Goal: Find specific page/section: Find specific page/section

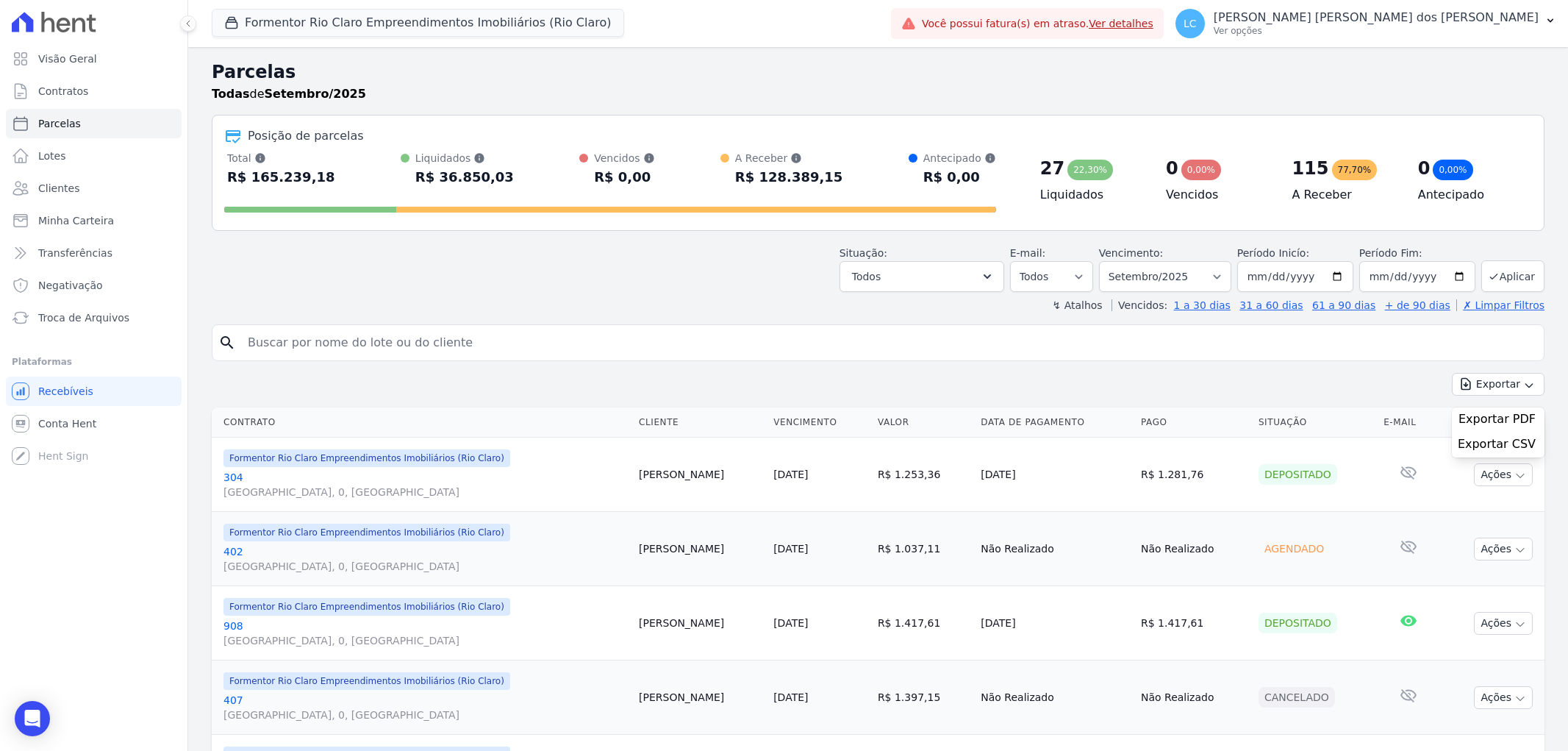
select select
click at [339, 339] on input "search" at bounding box center [888, 342] width 1299 height 30
click at [1223, 281] on select "Filtrar por período ──────── Todos os meses Junho/2024 Julho/2024 Agosto/2024 S…" at bounding box center [1165, 276] width 132 height 31
select select "all"
click at [1108, 261] on select "Filtrar por período ──────── Todos os meses Junho/2024 Julho/2024 Agosto/2024 S…" at bounding box center [1165, 276] width 132 height 31
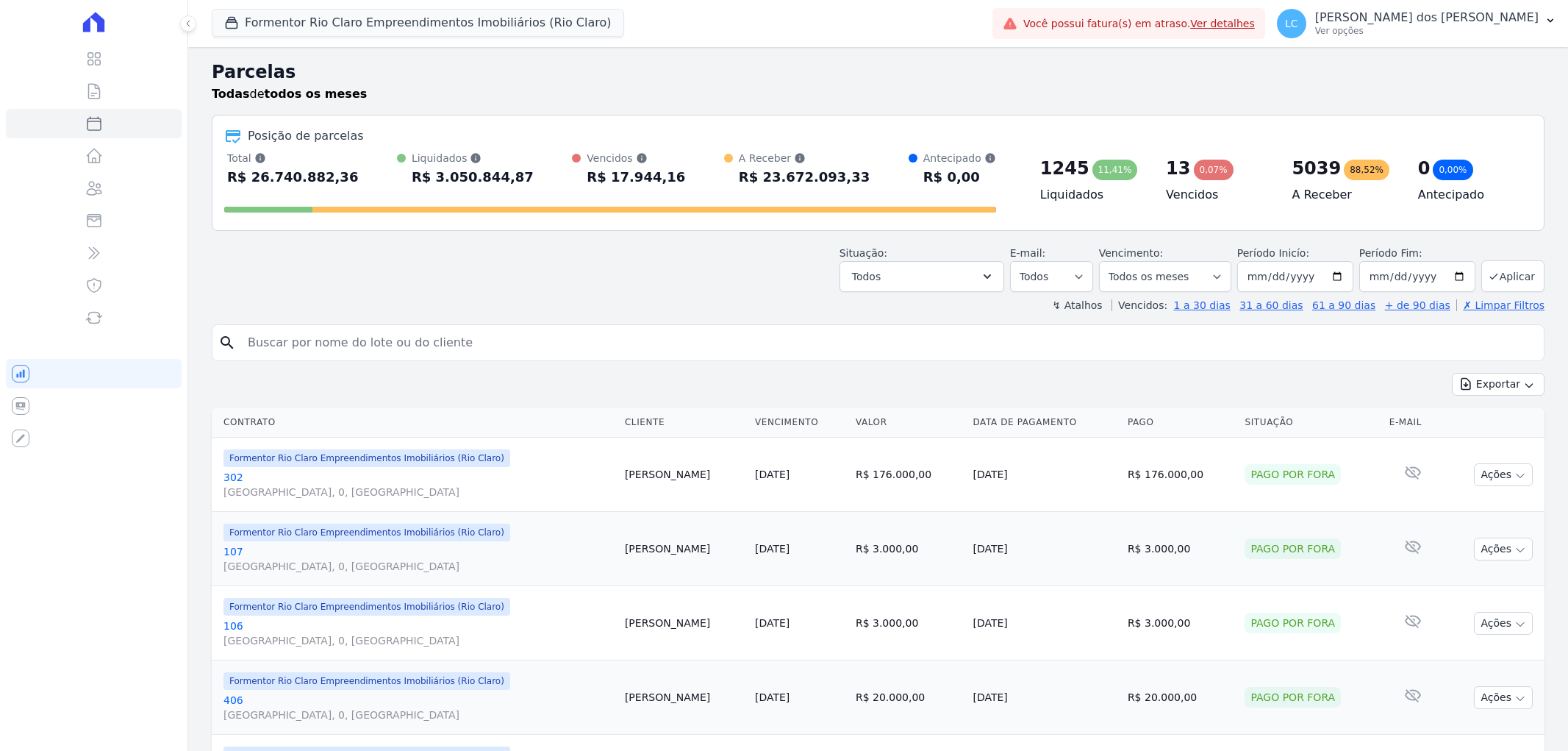
select select
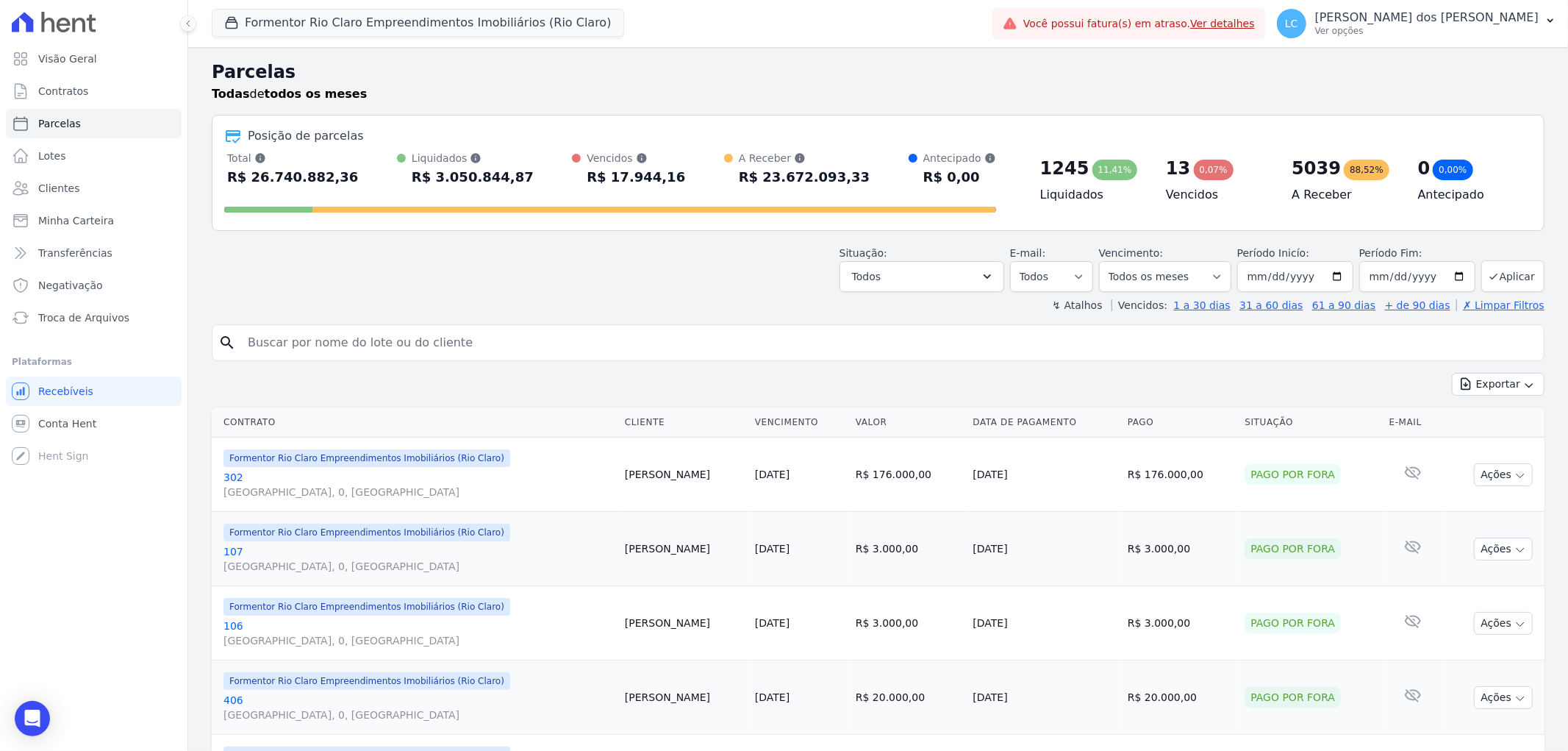
click at [349, 346] on input "search" at bounding box center [888, 342] width 1299 height 30
paste input "[PERSON_NAME] de [PERSON_NAME]"
type input "[PERSON_NAME] de [PERSON_NAME]"
select select
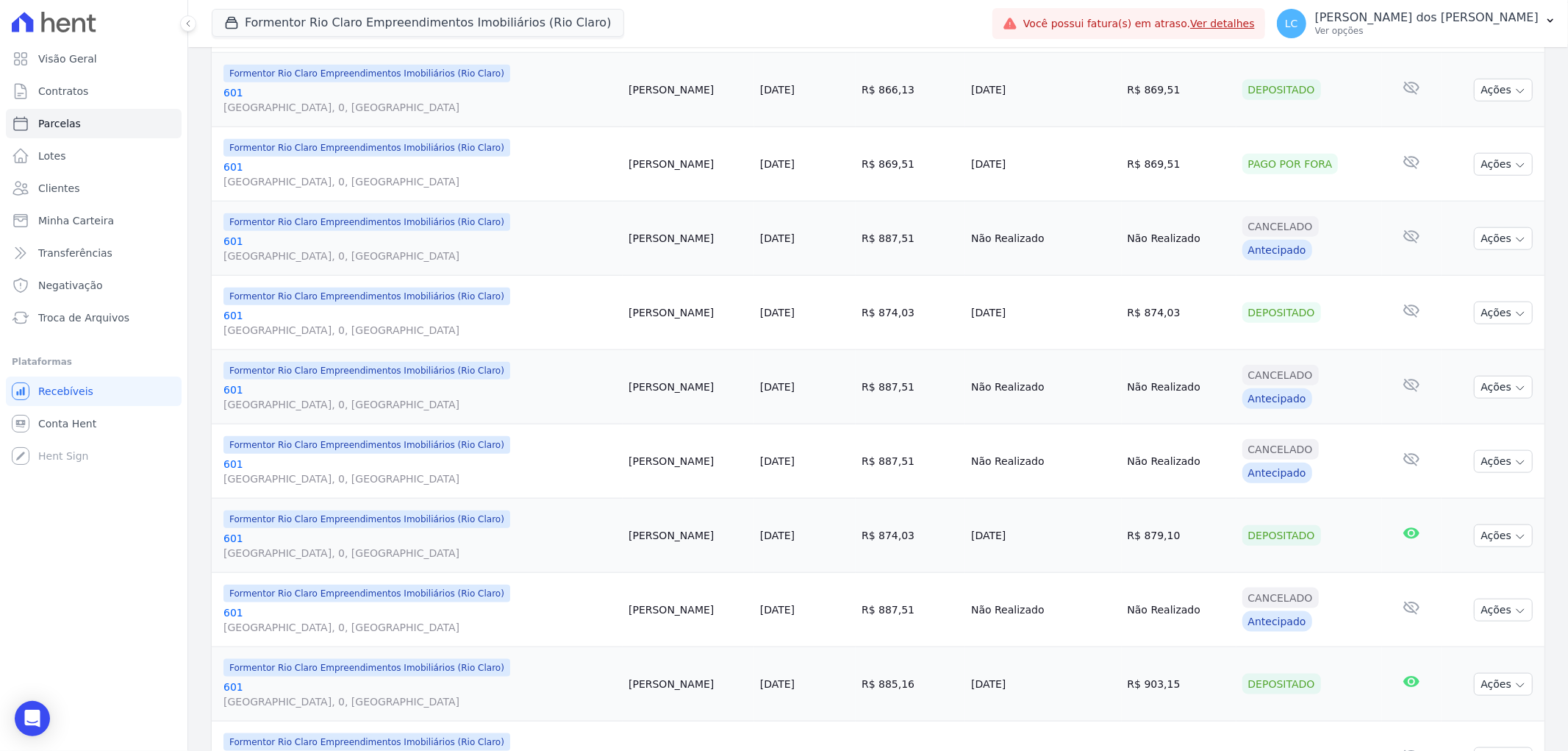
scroll to position [1307, 0]
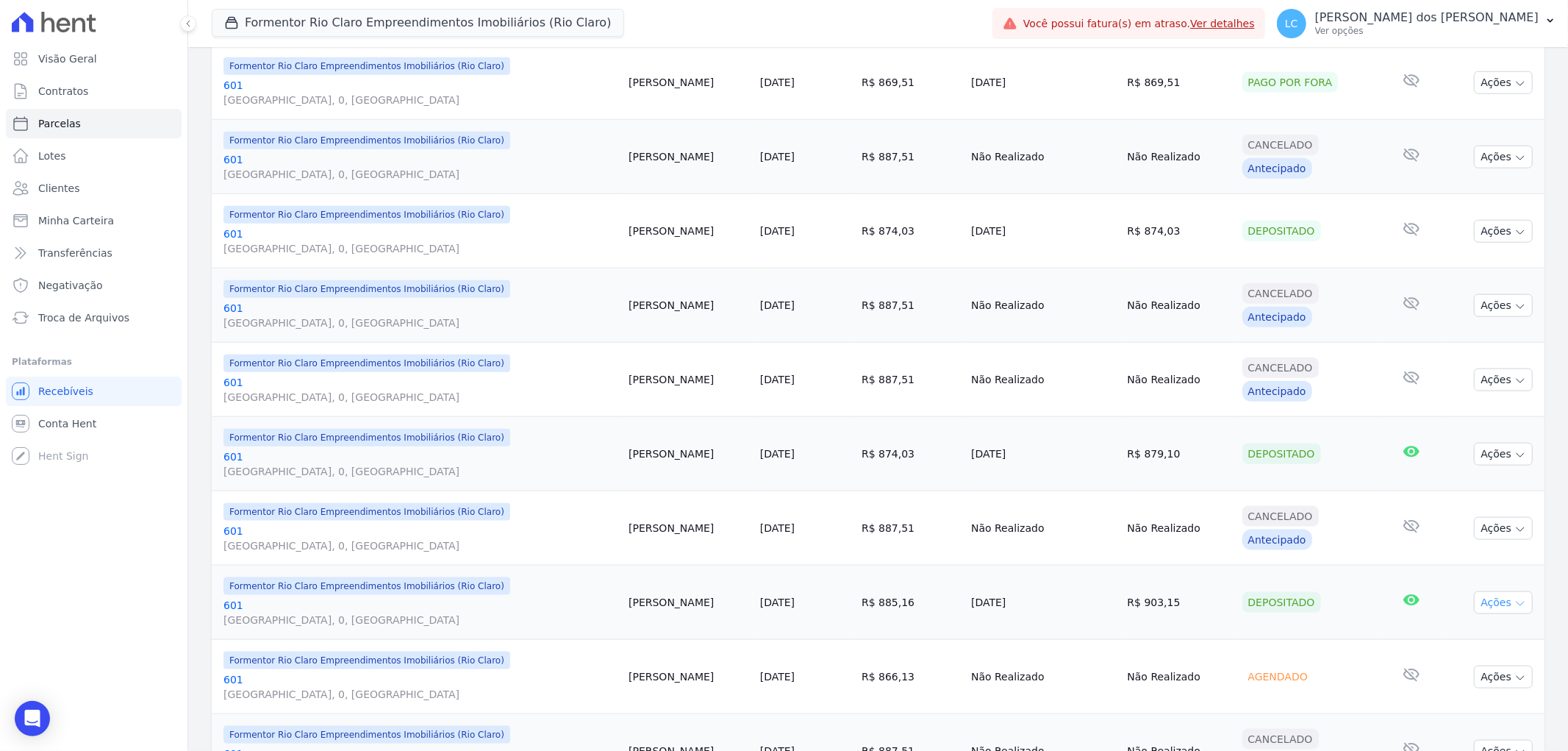
click at [1478, 605] on button "Ações" at bounding box center [1504, 602] width 59 height 23
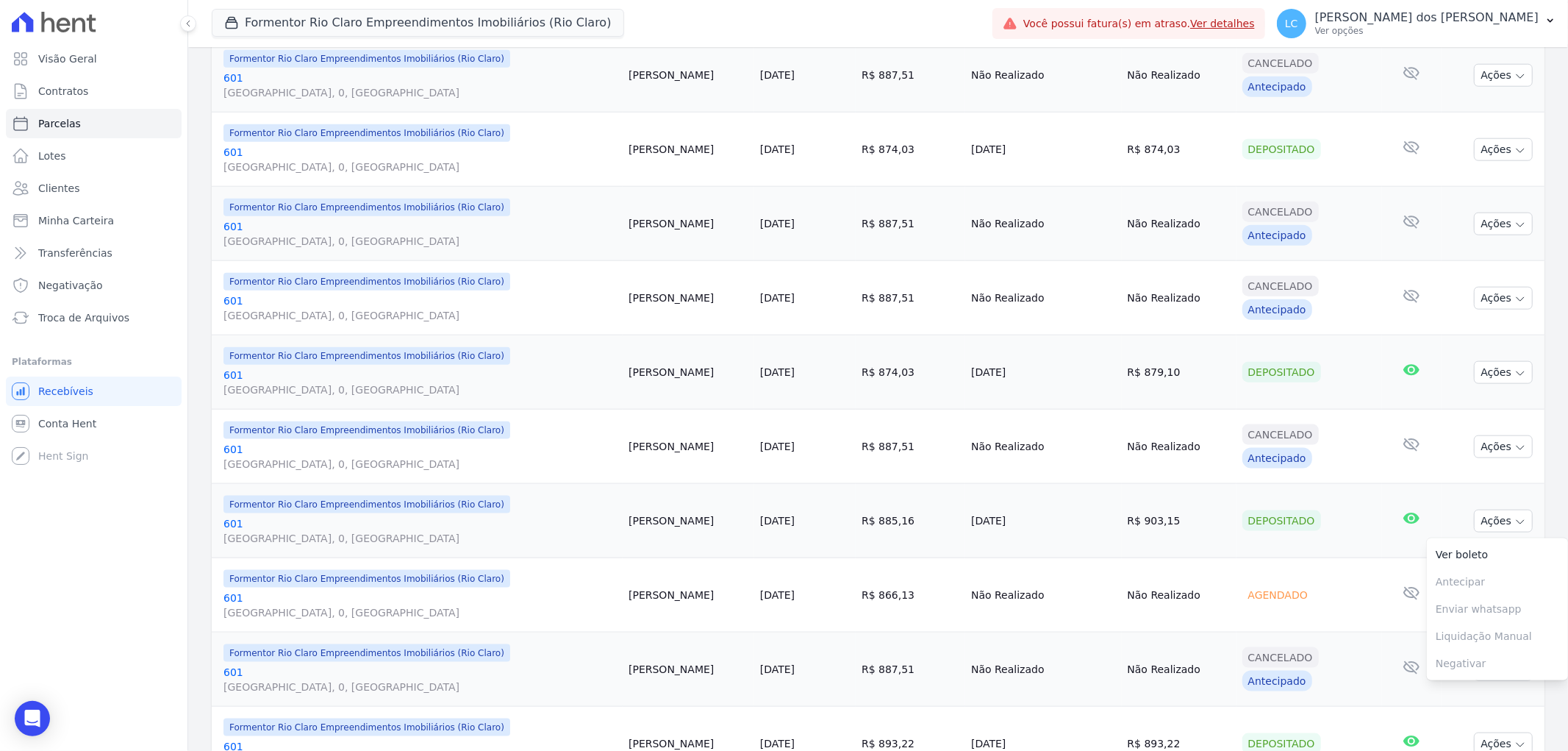
click at [339, 533] on span "[GEOGRAPHIC_DATA], 0, [GEOGRAPHIC_DATA]" at bounding box center [420, 538] width 394 height 15
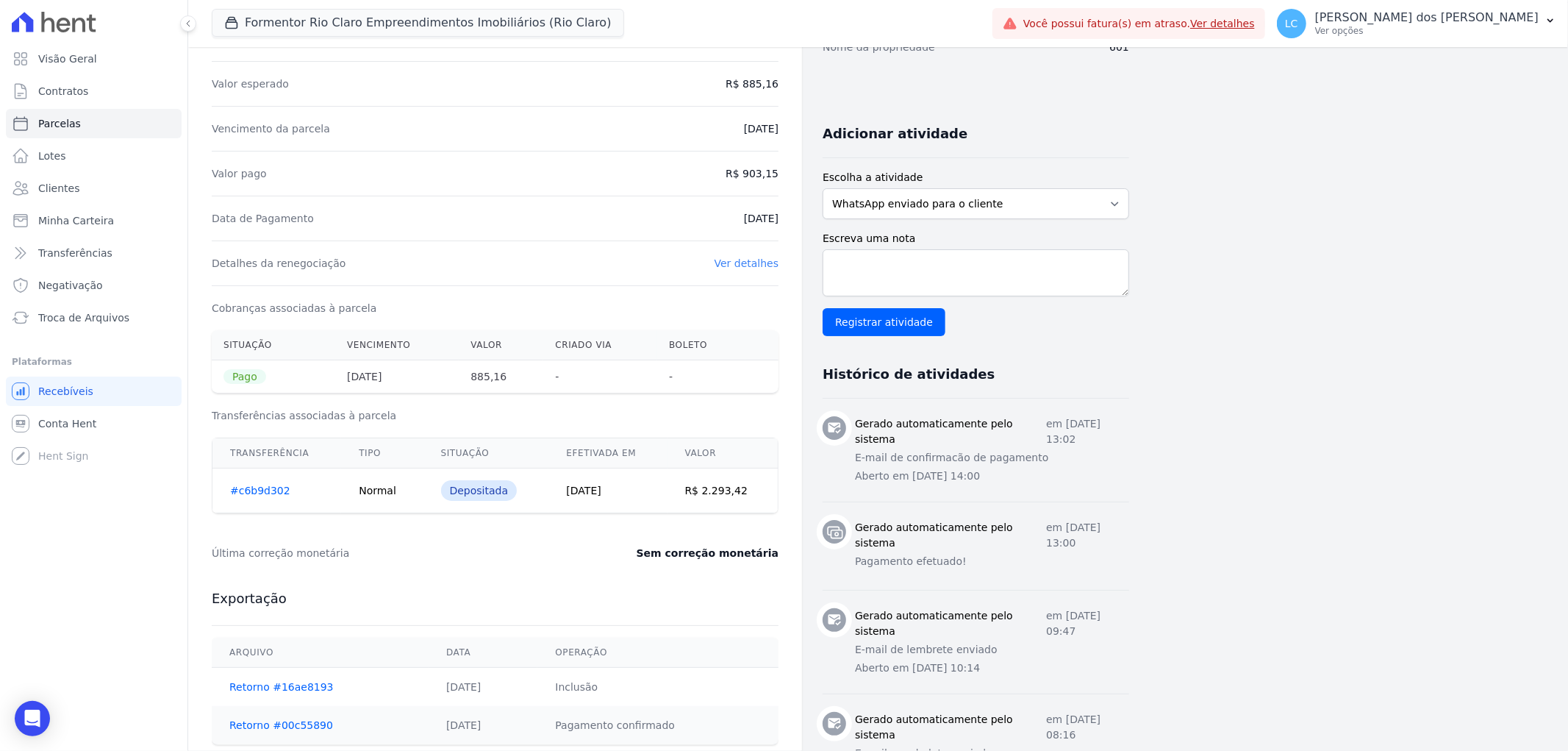
scroll to position [82, 0]
